Goal: Entertainment & Leisure: Consume media (video, audio)

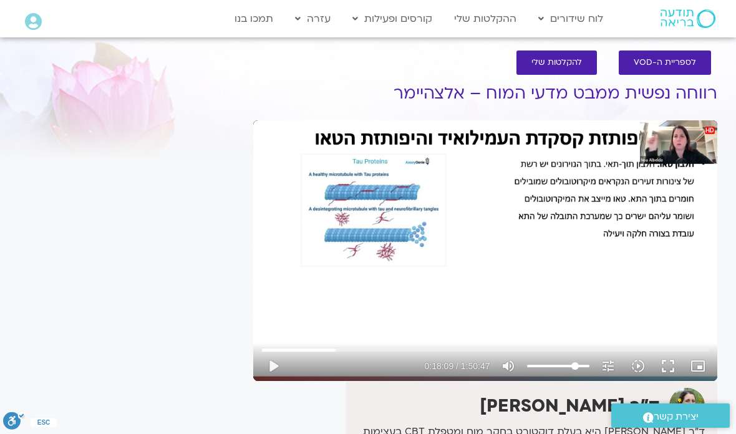
type input "80"
click at [278, 359] on button "play_arrow" at bounding box center [273, 366] width 30 height 30
type input "1091.20731698794"
type input "82"
type input "1091.45839458792"
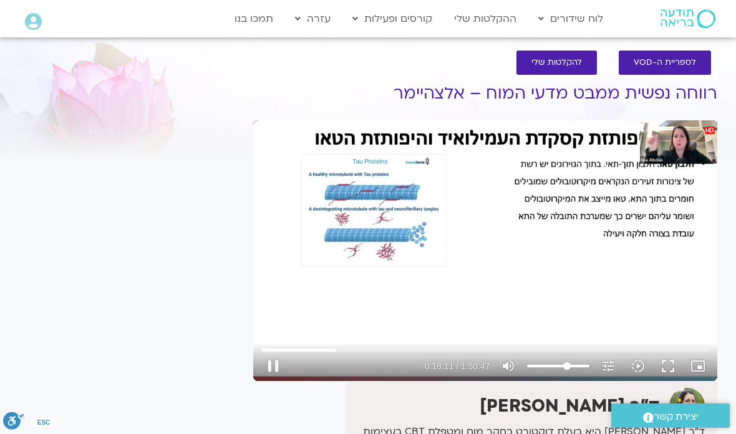
type input "65"
type input "1091.58456132464"
type input "64"
type input "1099.01142757823"
type input "16"
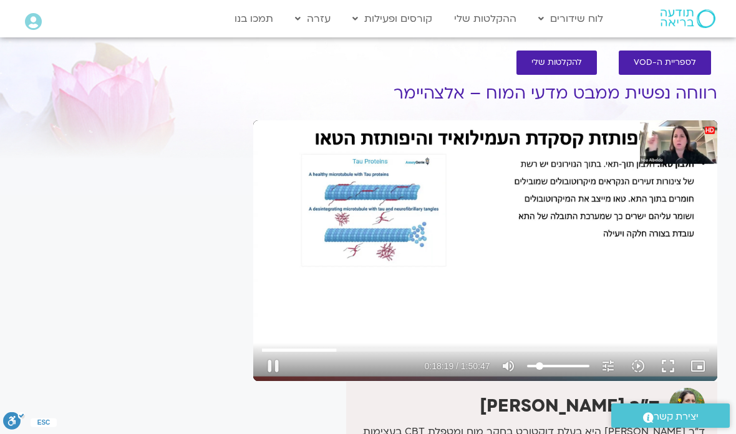
type input "1100.14369449424"
type input "64"
click at [322, 352] on input "Seek" at bounding box center [485, 349] width 447 height 7
click at [334, 320] on div "0s fast_rewind" at bounding box center [346, 250] width 186 height 261
click at [274, 369] on button "pause" at bounding box center [273, 366] width 30 height 30
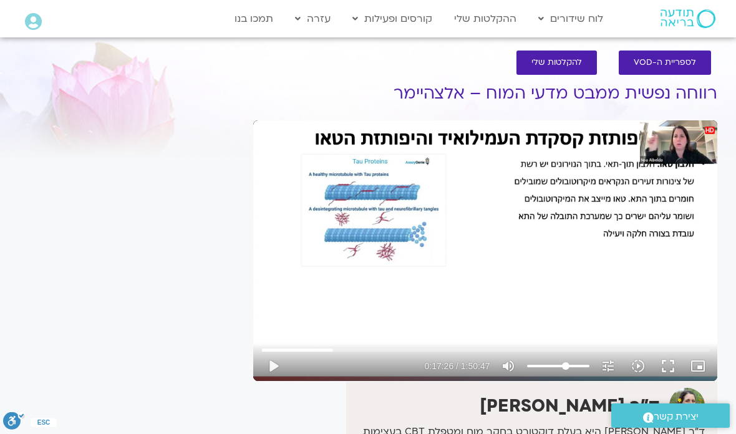
type input "1046.47669410246"
